Goal: Check status: Check status

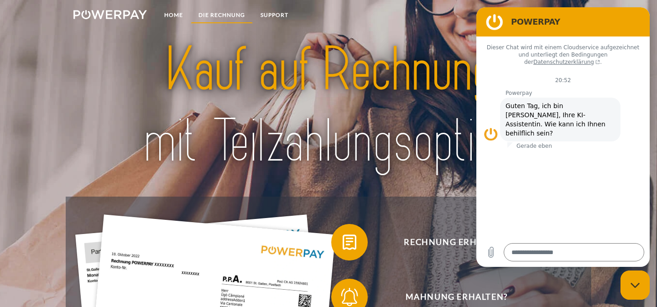
click at [212, 15] on link "DIE RECHNUNG" at bounding box center [222, 15] width 62 height 16
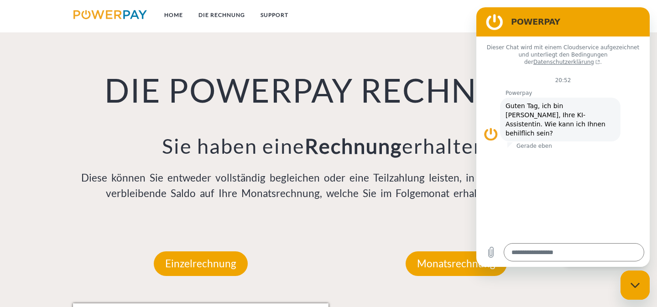
scroll to position [623, 0]
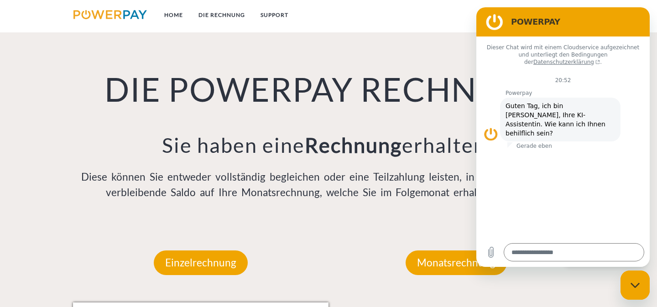
click at [640, 286] on div "Messaging-Fenster schließen" at bounding box center [634, 284] width 27 height 27
type textarea "*"
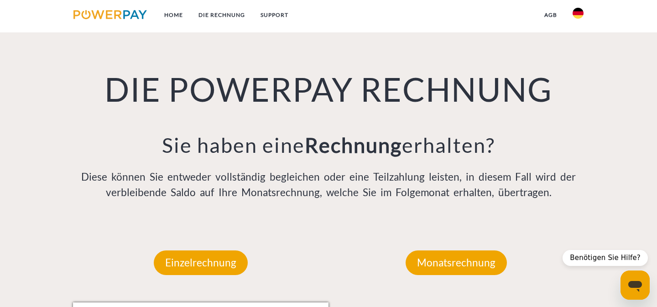
click at [101, 14] on img at bounding box center [109, 14] width 73 height 9
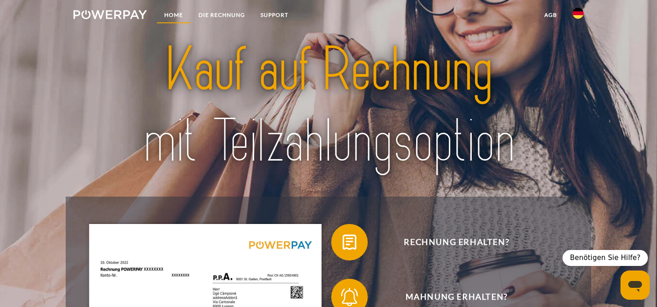
click at [175, 14] on link "Home" at bounding box center [173, 15] width 34 height 16
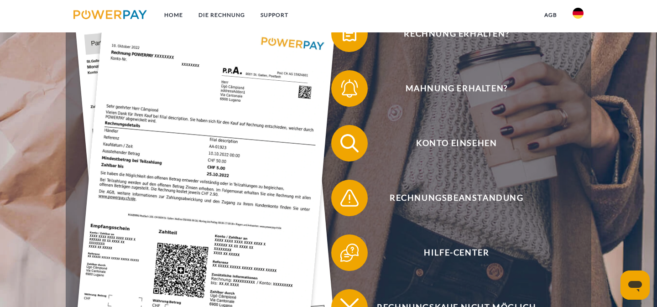
scroll to position [210, 0]
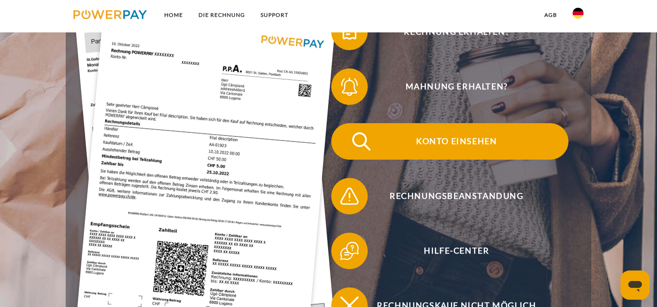
click at [462, 141] on span "Konto einsehen" at bounding box center [456, 141] width 223 height 36
